Goal: Task Accomplishment & Management: Manage account settings

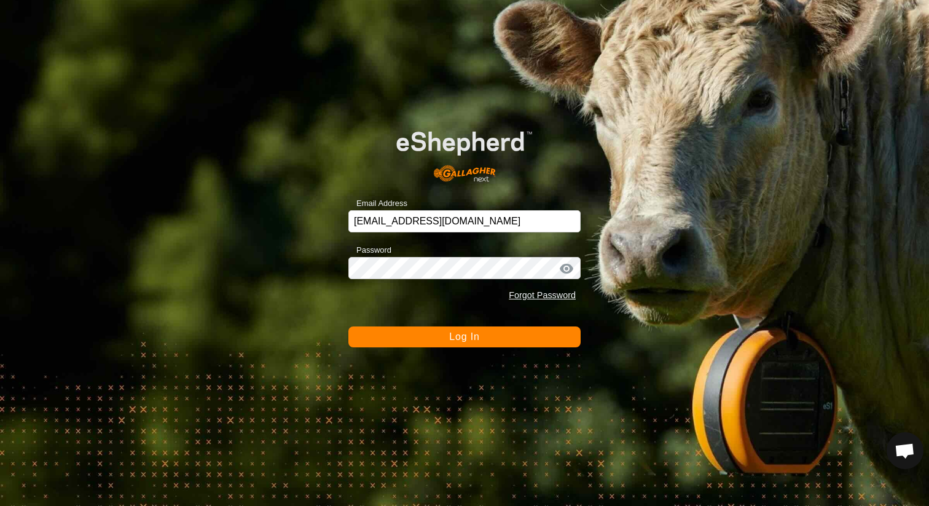
click at [460, 339] on span "Log In" at bounding box center [464, 336] width 30 height 10
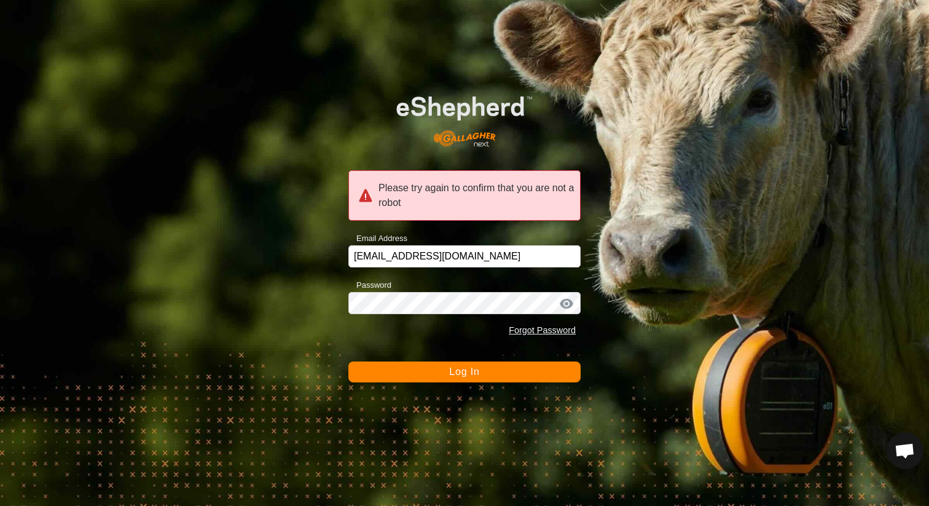
click at [446, 383] on div "Please try again to confirm that you are not a robot Email Address [EMAIL_ADDRE…" at bounding box center [464, 253] width 929 height 506
click at [447, 375] on button "Log In" at bounding box center [464, 371] width 232 height 21
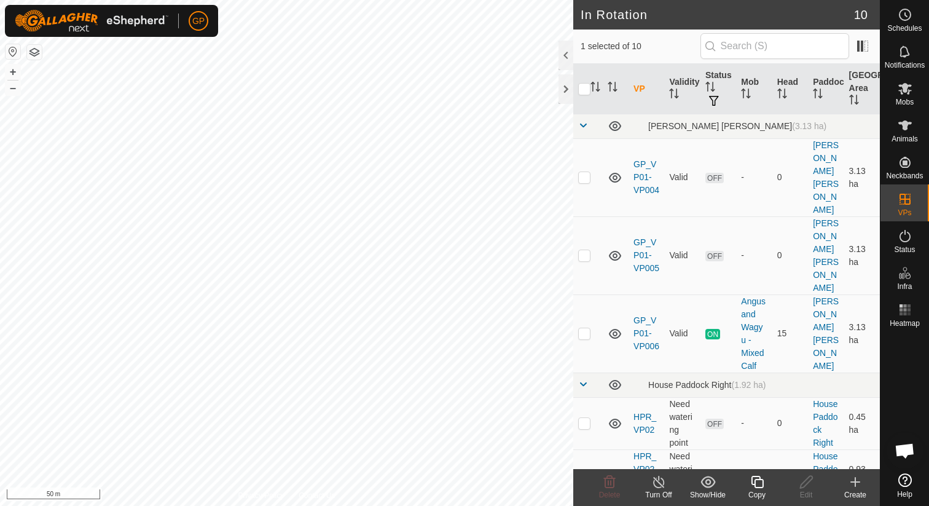
checkbox input "true"
checkbox input "false"
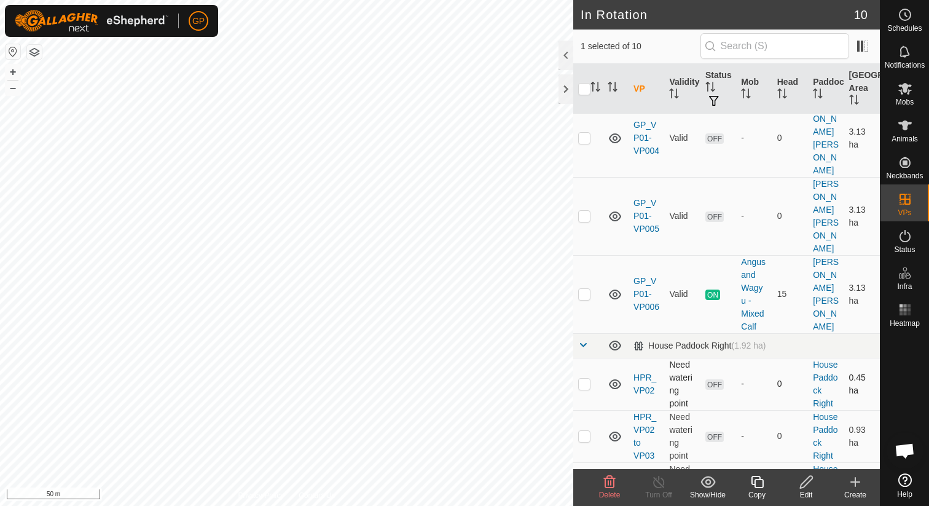
scroll to position [42, 0]
click at [610, 486] on icon at bounding box center [609, 481] width 15 height 15
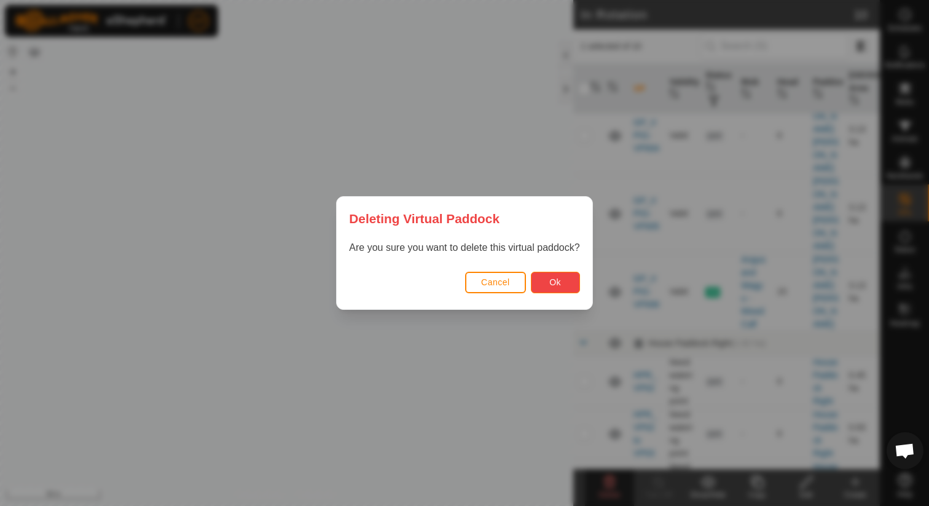
click at [570, 280] on button "Ok" at bounding box center [555, 283] width 49 height 22
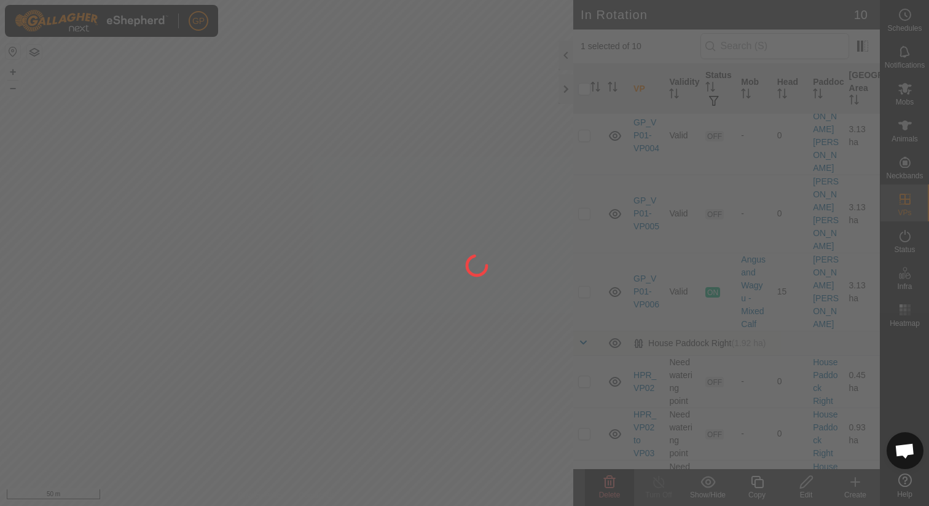
checkbox input "false"
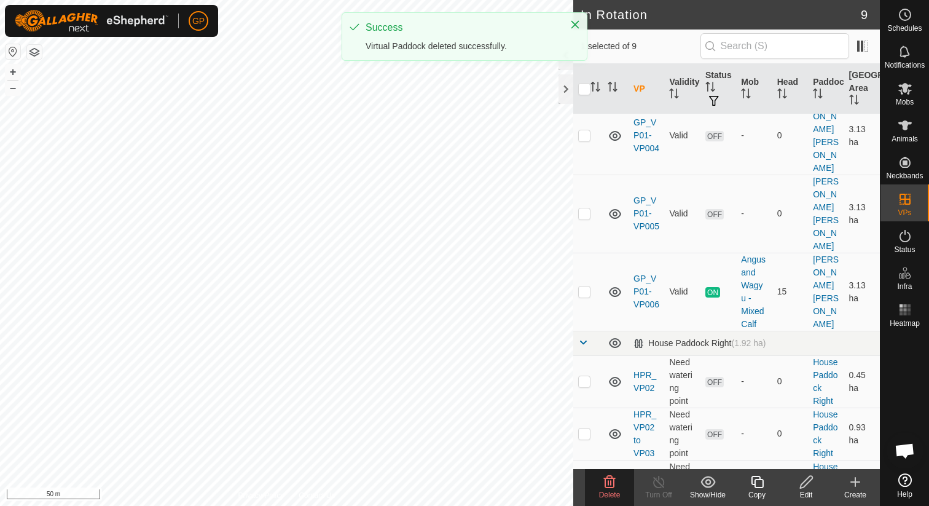
click at [613, 491] on span "Delete" at bounding box center [610, 494] width 22 height 9
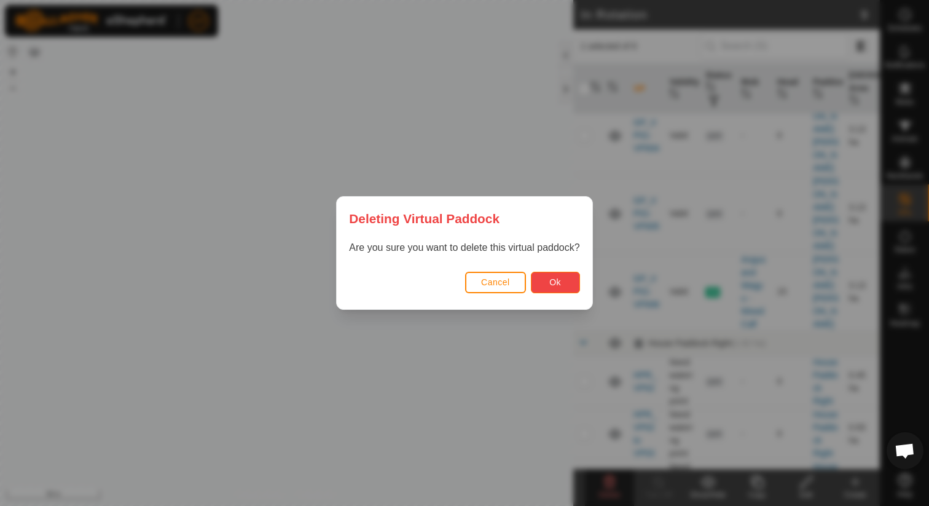
click at [560, 281] on span "Ok" at bounding box center [555, 282] width 12 height 10
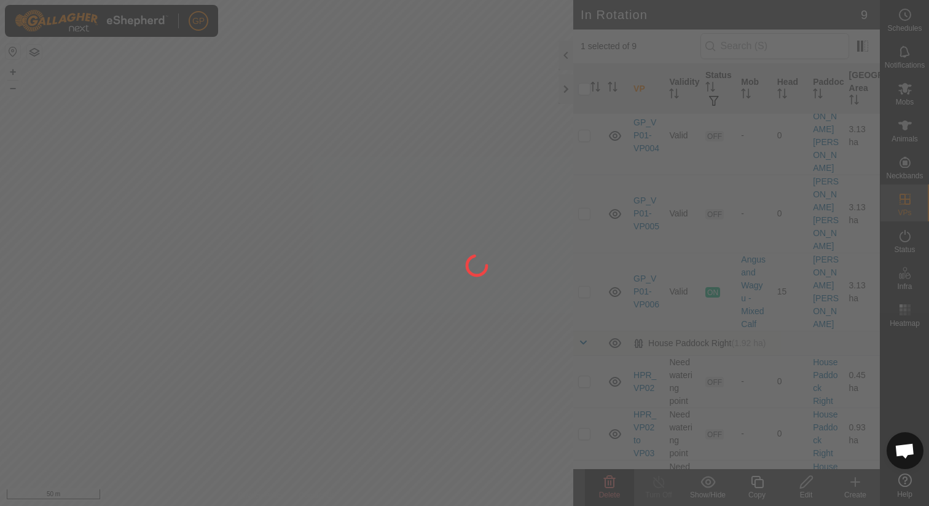
checkbox input "false"
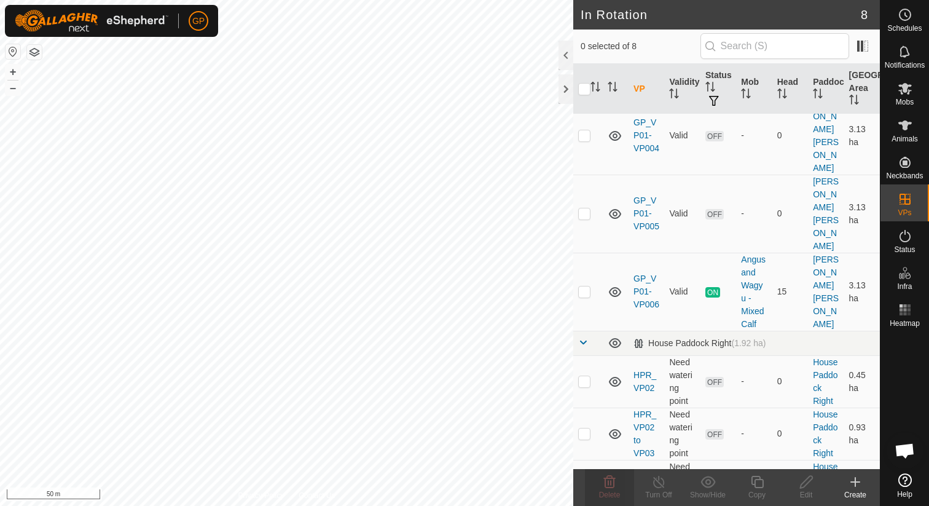
checkbox input "true"
checkbox input "false"
click at [609, 487] on icon at bounding box center [610, 482] width 12 height 12
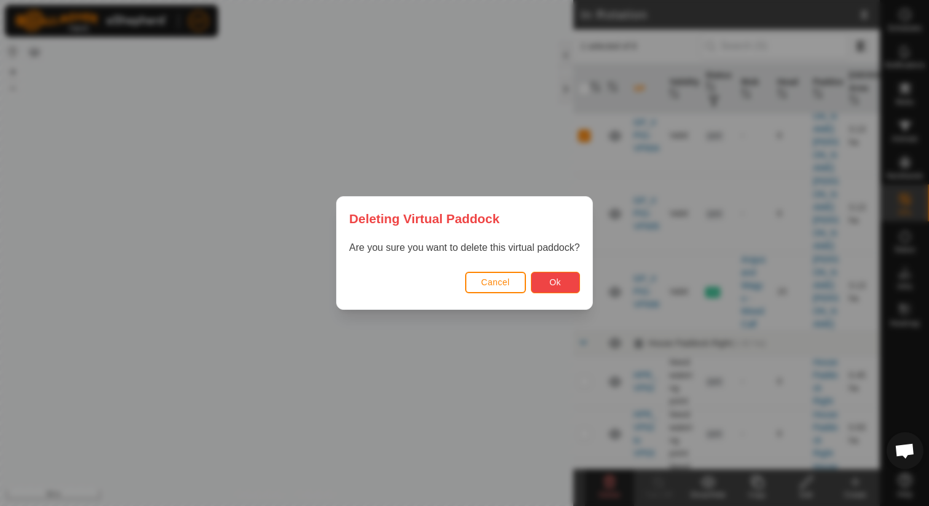
click at [552, 278] on span "Ok" at bounding box center [555, 282] width 12 height 10
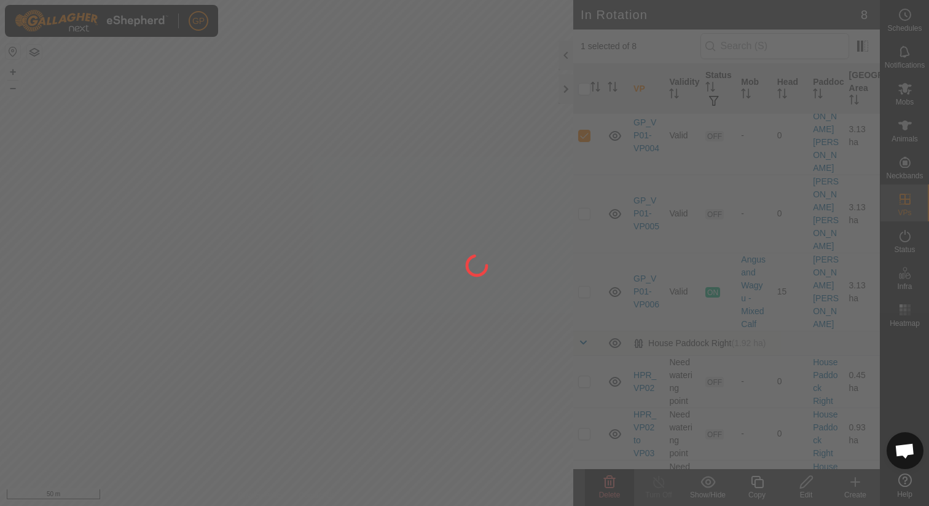
checkbox input "false"
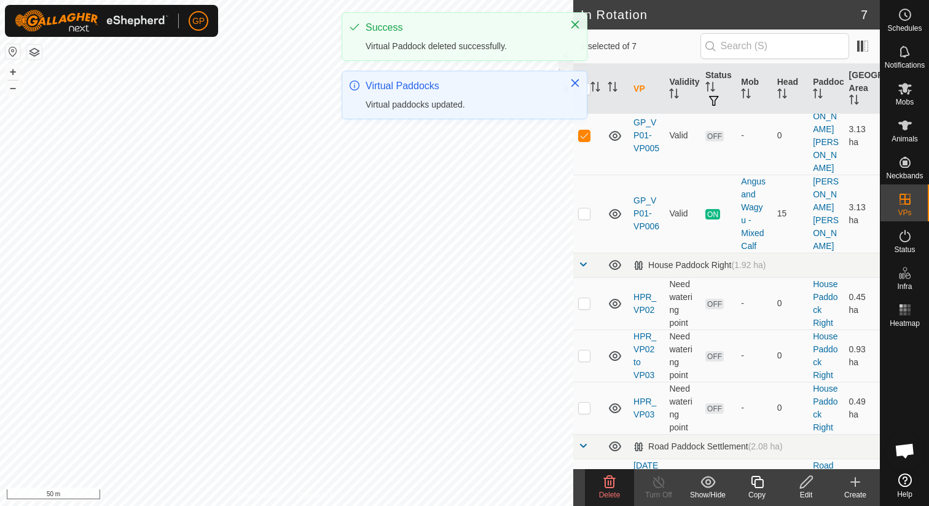
click at [607, 493] on span "Delete" at bounding box center [610, 494] width 22 height 9
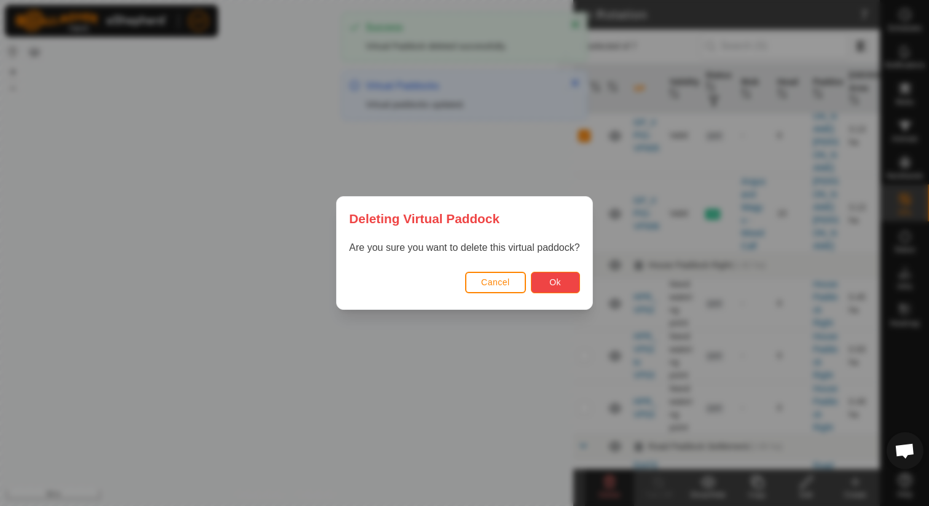
click at [557, 285] on span "Ok" at bounding box center [555, 282] width 12 height 10
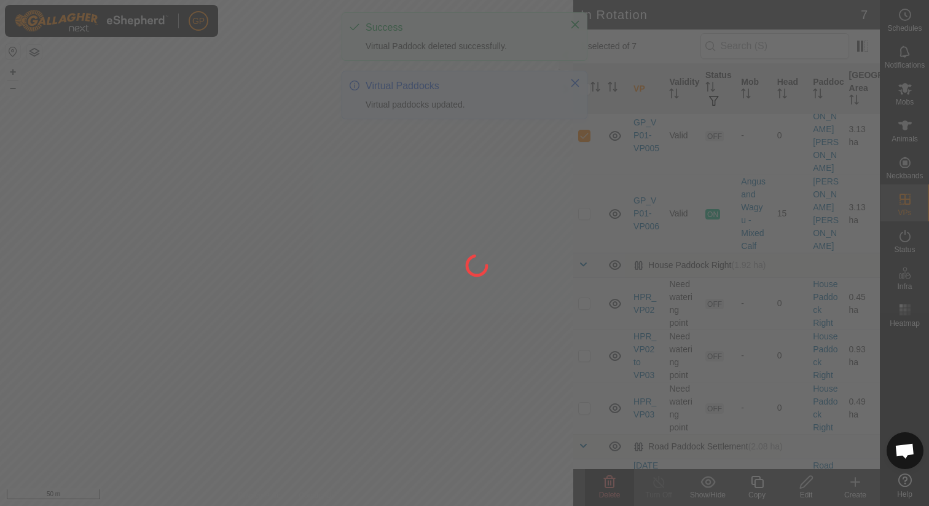
checkbox input "false"
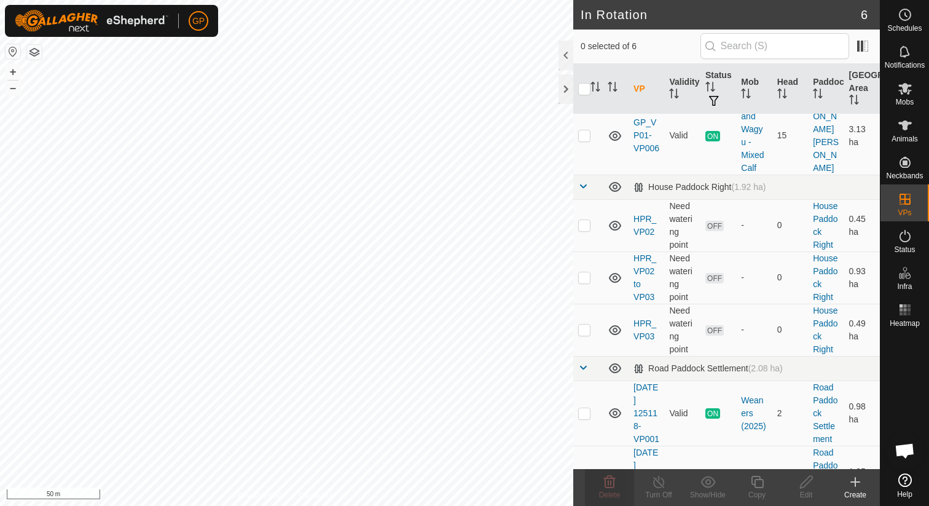
click at [858, 489] on div "Create" at bounding box center [855, 494] width 49 height 11
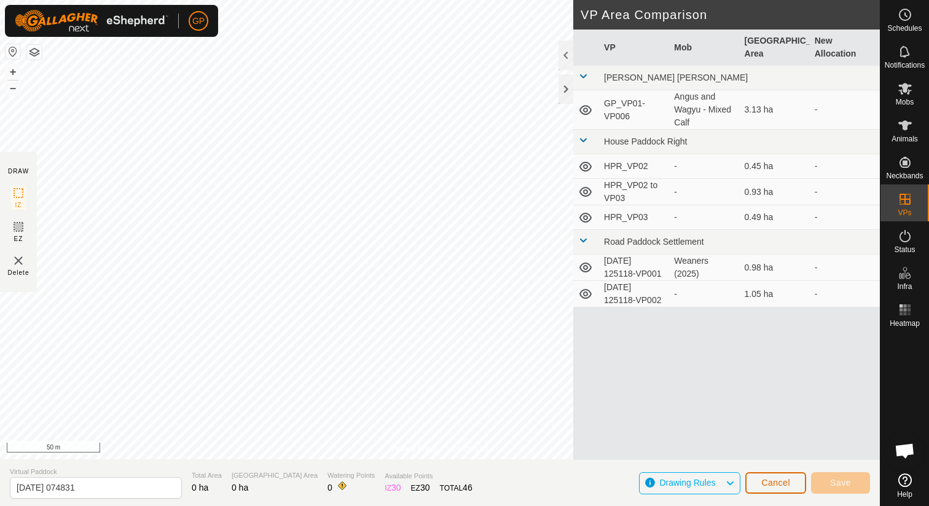
click at [760, 482] on button "Cancel" at bounding box center [775, 483] width 61 height 22
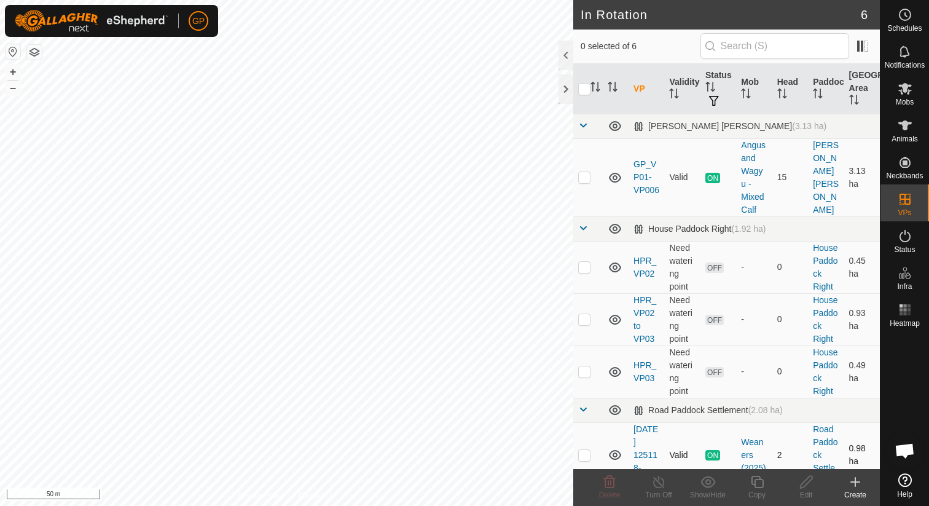
checkbox input "true"
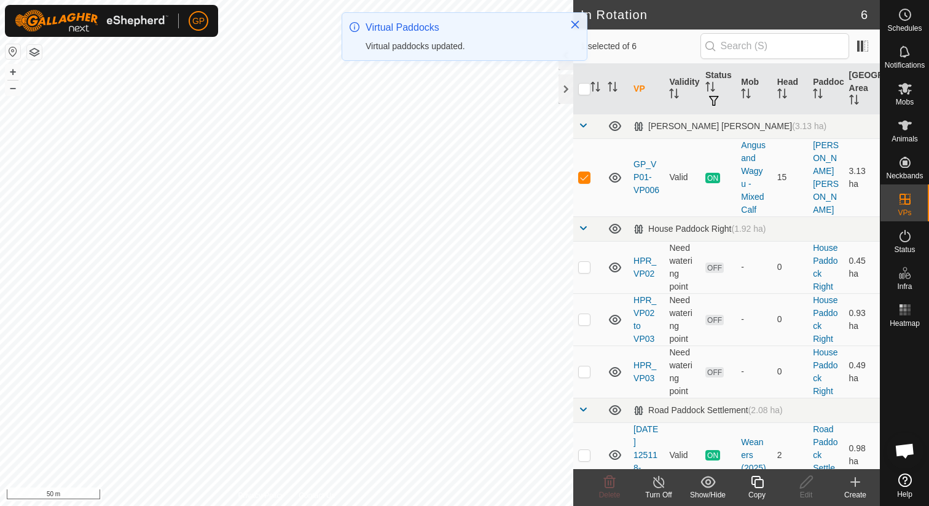
click at [760, 482] on icon at bounding box center [757, 481] width 15 height 15
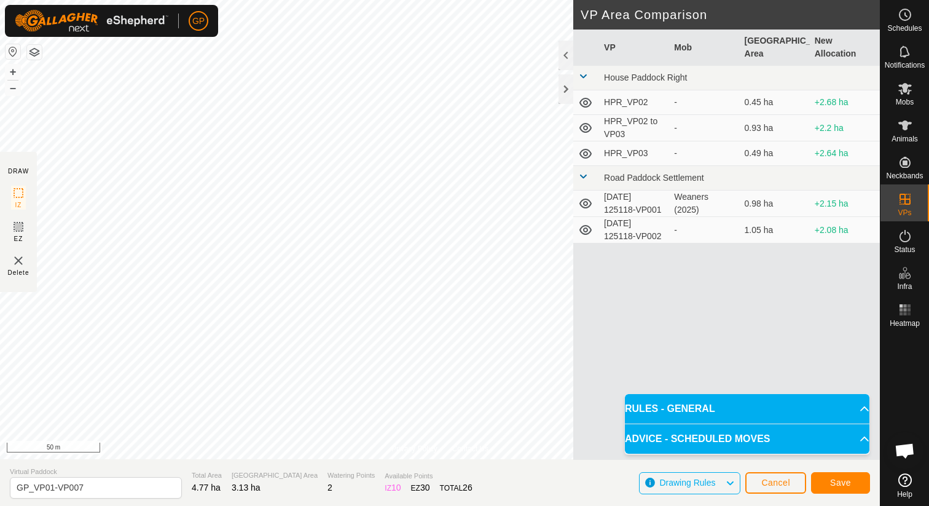
click at [842, 447] on p-accordion-header "ADVICE - SCHEDULED MOVES" at bounding box center [747, 438] width 245 height 29
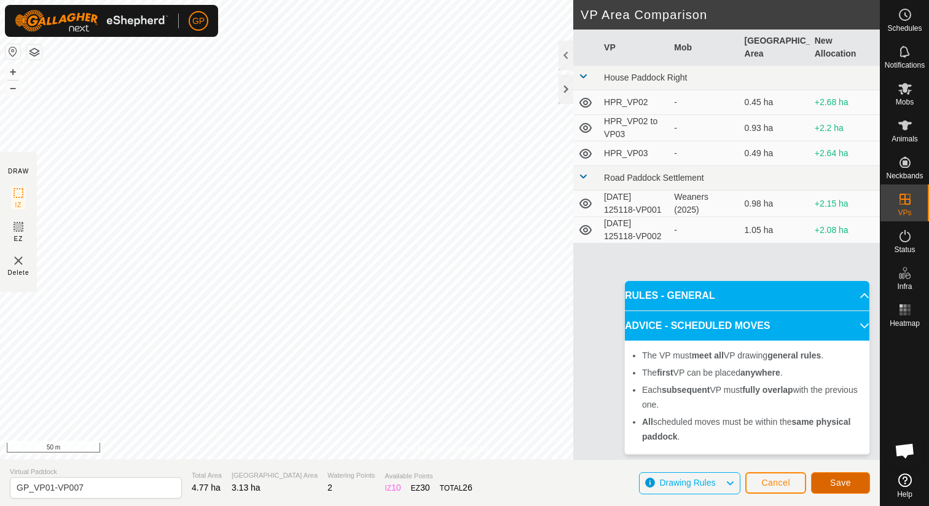
click at [845, 476] on button "Save" at bounding box center [840, 483] width 59 height 22
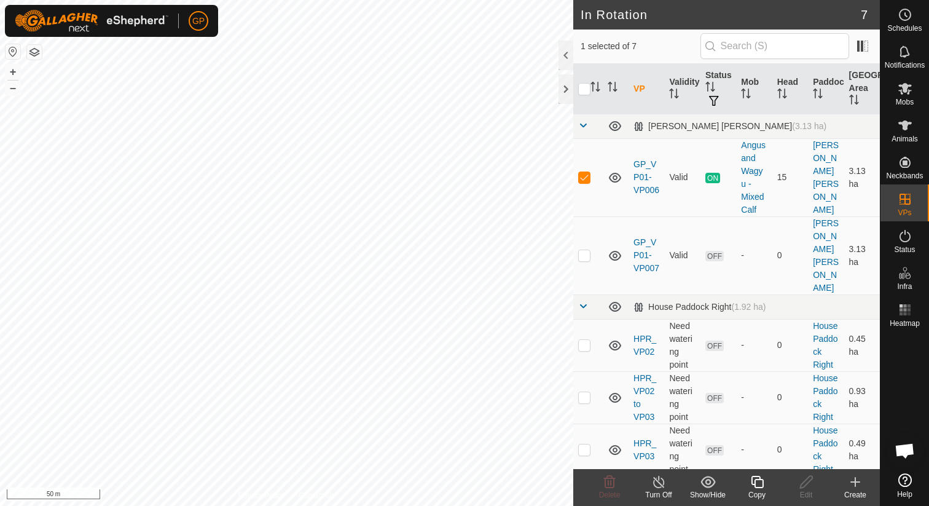
checkbox input "false"
checkbox input "true"
click at [806, 482] on icon at bounding box center [806, 481] width 15 height 15
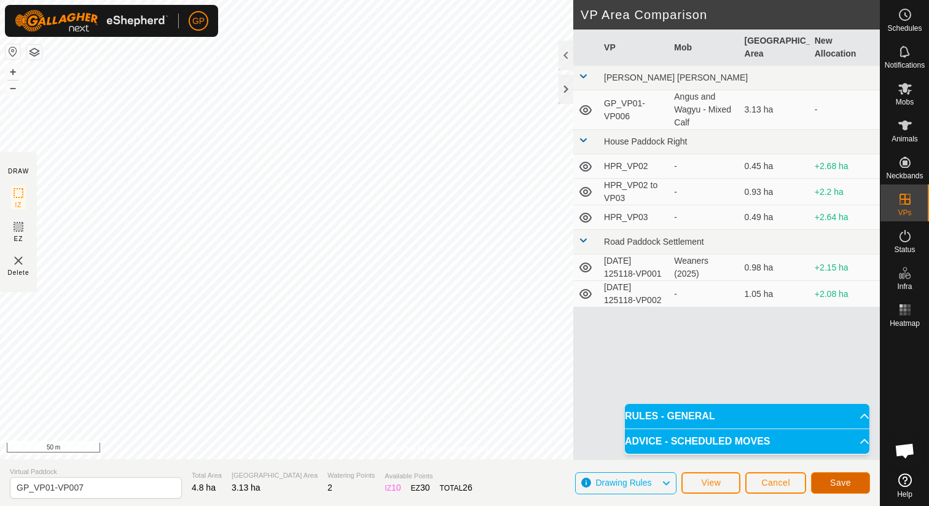
click at [841, 488] on button "Save" at bounding box center [840, 483] width 59 height 22
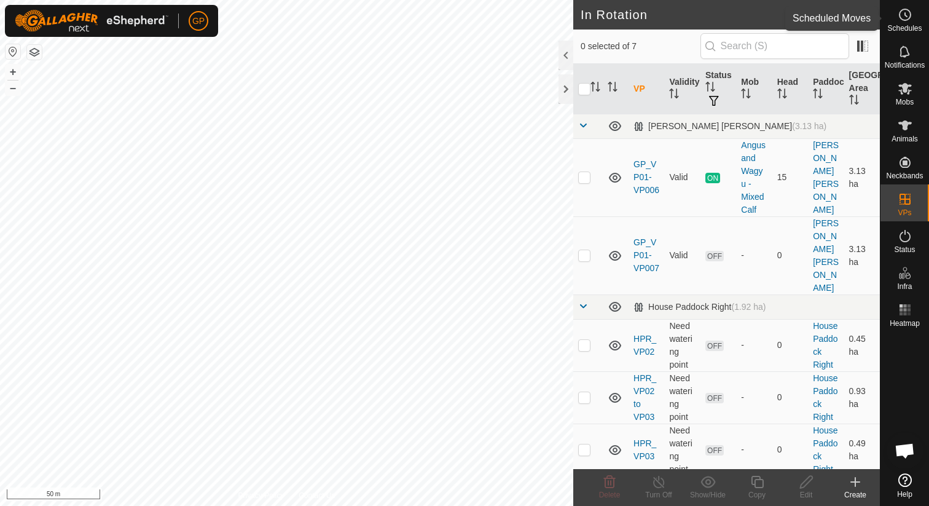
click at [903, 17] on icon at bounding box center [905, 14] width 15 height 15
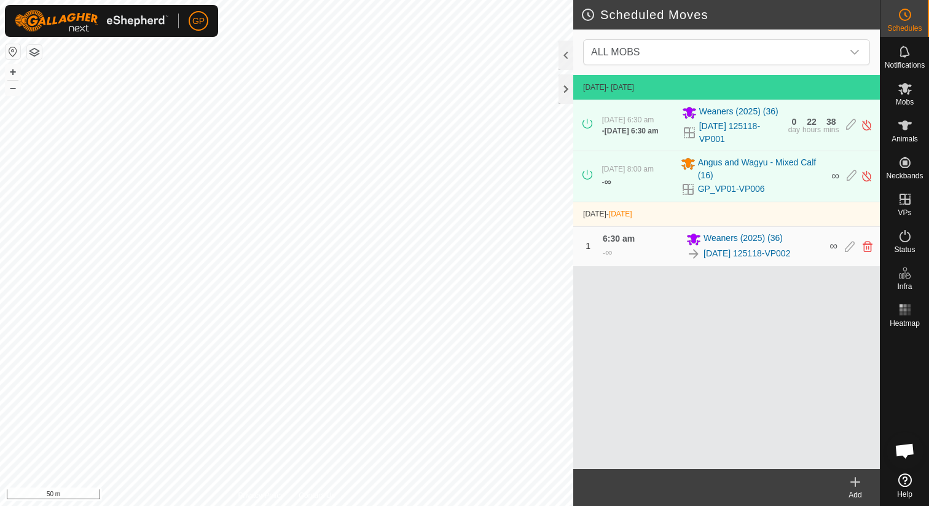
click at [857, 482] on icon at bounding box center [855, 481] width 15 height 15
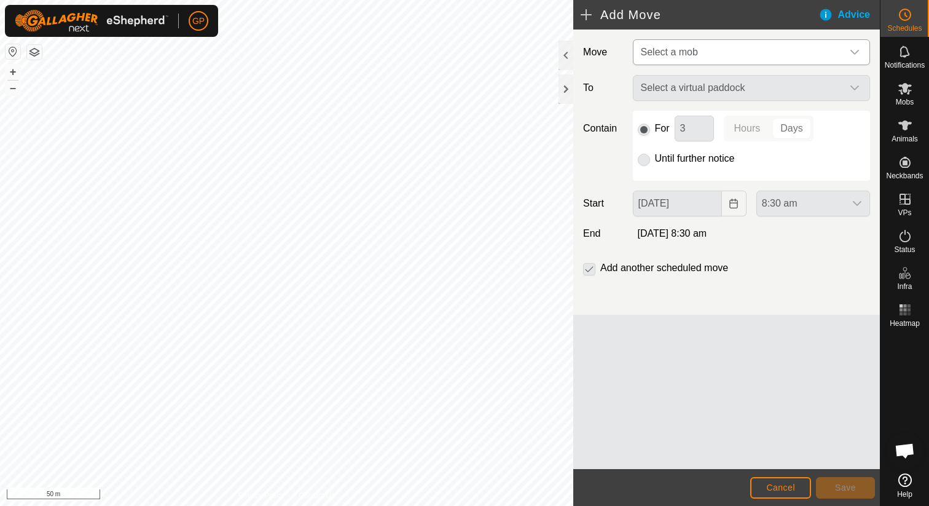
click at [696, 47] on span "Select a mob" at bounding box center [669, 52] width 57 height 10
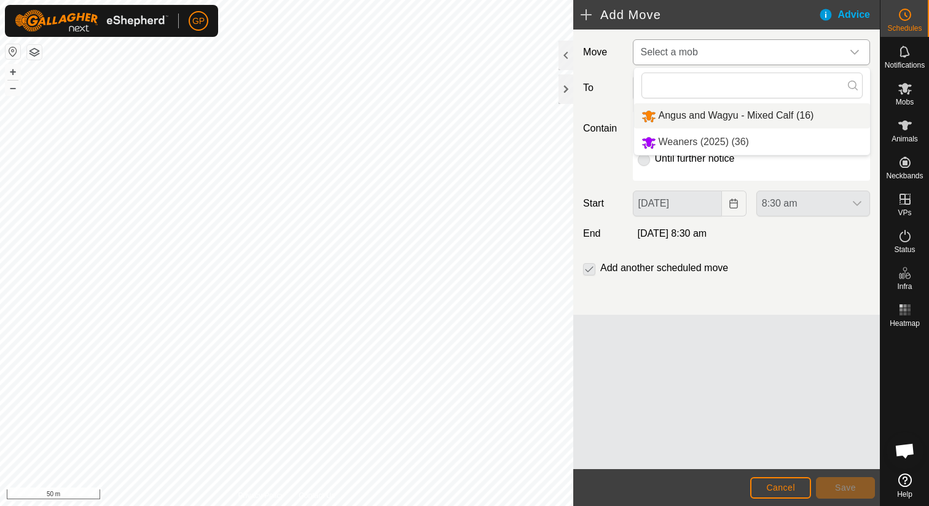
click at [685, 110] on li "Angus and Wagyu - Mixed Calf (16)" at bounding box center [752, 115] width 236 height 25
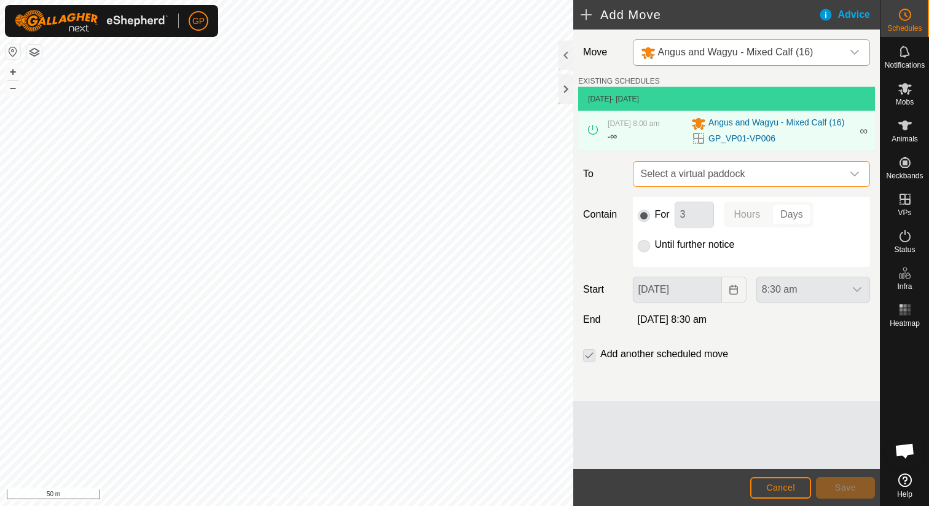
click at [704, 164] on span "Select a virtual paddock" at bounding box center [739, 174] width 206 height 25
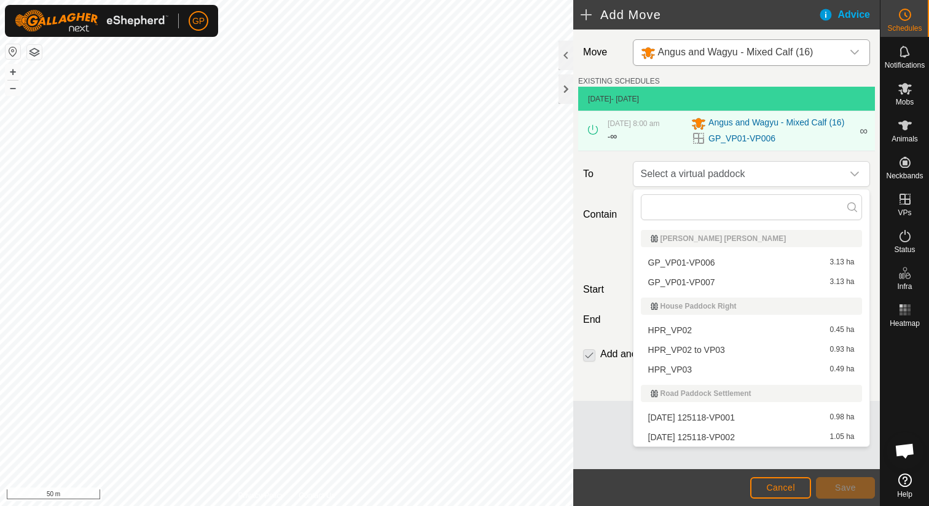
click at [692, 285] on li "GP_VP01-VP007 3.13 ha" at bounding box center [751, 282] width 221 height 18
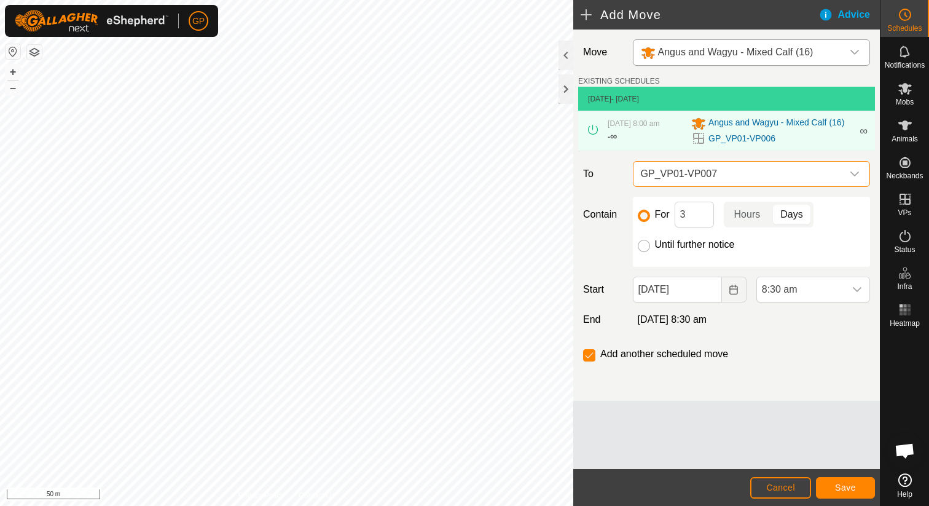
click at [645, 243] on input "Until further notice" at bounding box center [644, 246] width 12 height 12
radio input "true"
checkbox input "false"
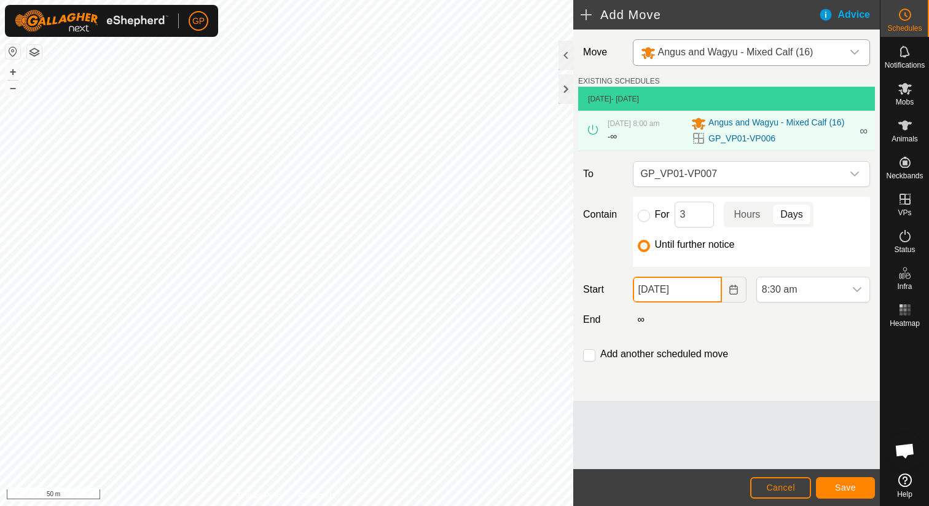
click at [684, 292] on input "[DATE]" at bounding box center [677, 290] width 89 height 26
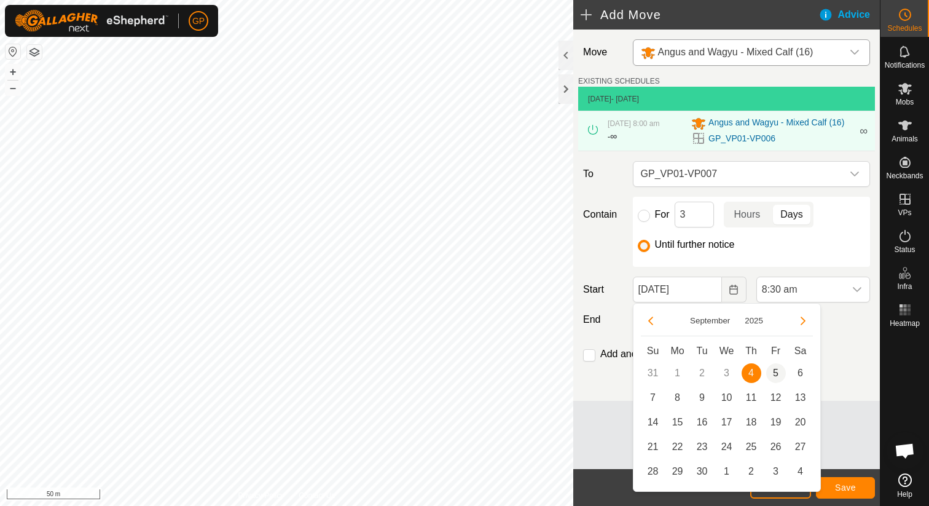
click at [775, 369] on span "5" at bounding box center [776, 373] width 20 height 20
type input "[DATE]"
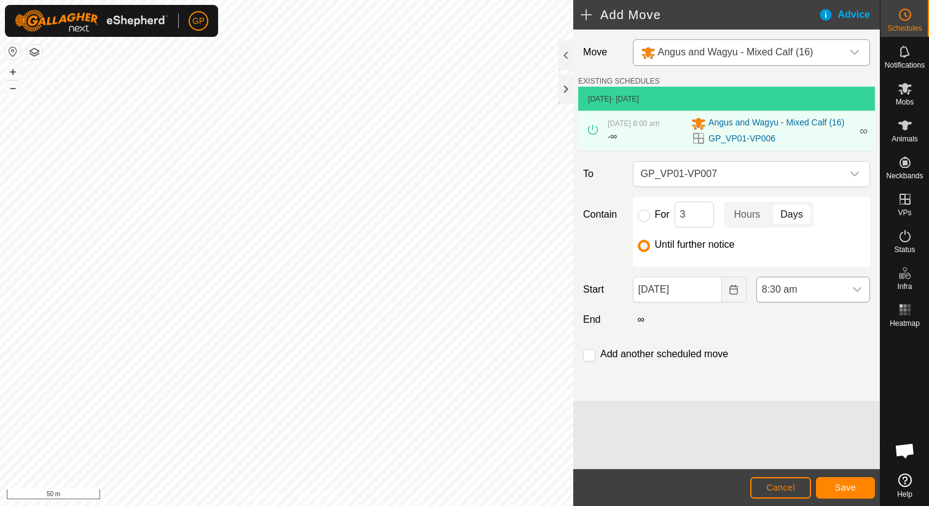
click at [789, 284] on span "8:30 am" at bounding box center [801, 289] width 88 height 25
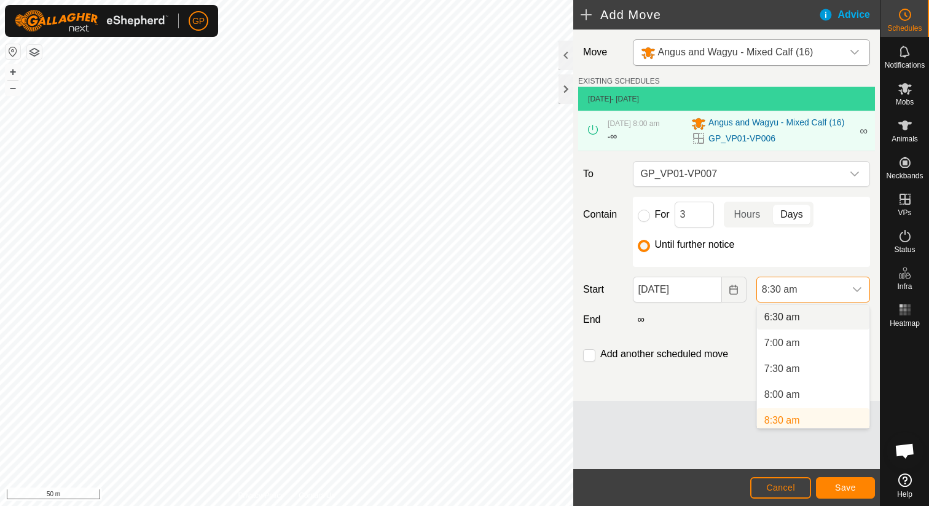
click at [781, 318] on li "6:30 am" at bounding box center [813, 317] width 112 height 25
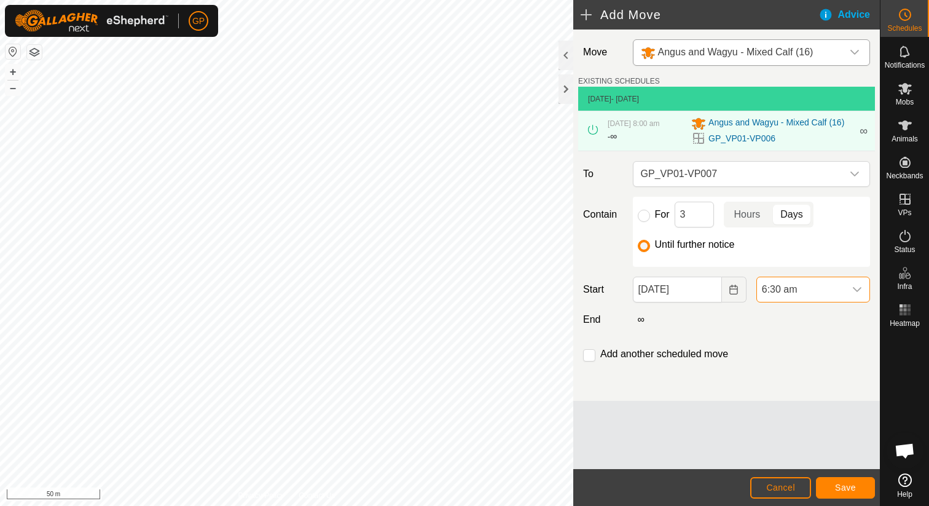
scroll to position [340, 0]
click at [847, 490] on span "Save" at bounding box center [845, 487] width 21 height 10
